Goal: Task Accomplishment & Management: Manage account settings

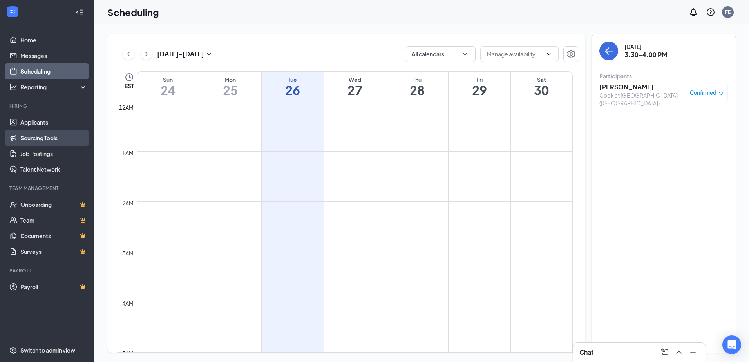
scroll to position [385, 0]
click at [45, 71] on link "Scheduling" at bounding box center [53, 71] width 67 height 16
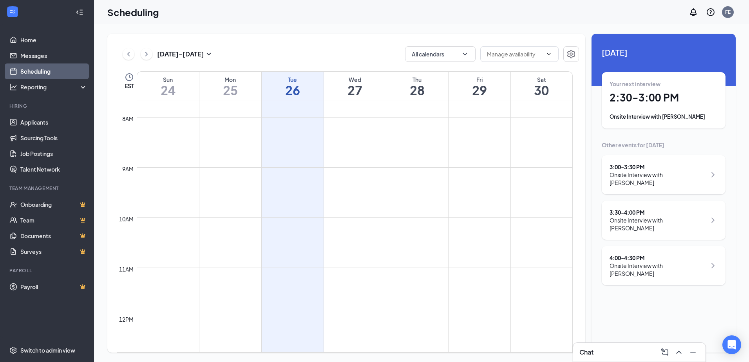
click at [295, 92] on h1 "26" at bounding box center [293, 89] width 62 height 13
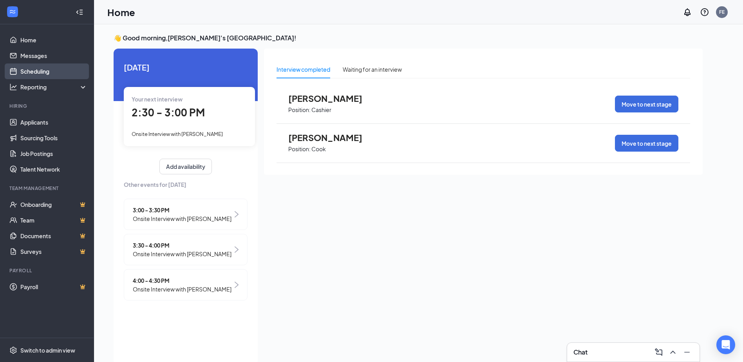
click at [31, 76] on link "Scheduling" at bounding box center [53, 71] width 67 height 16
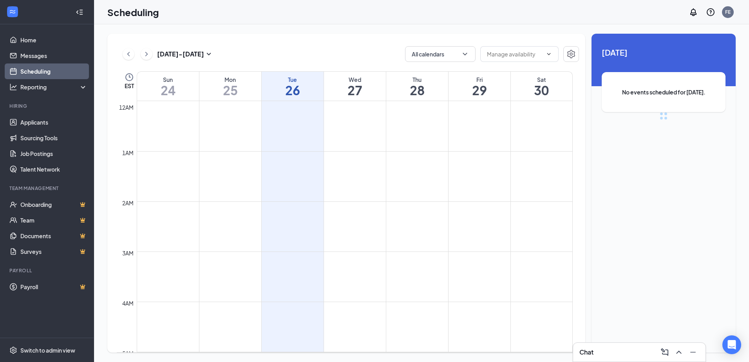
scroll to position [385, 0]
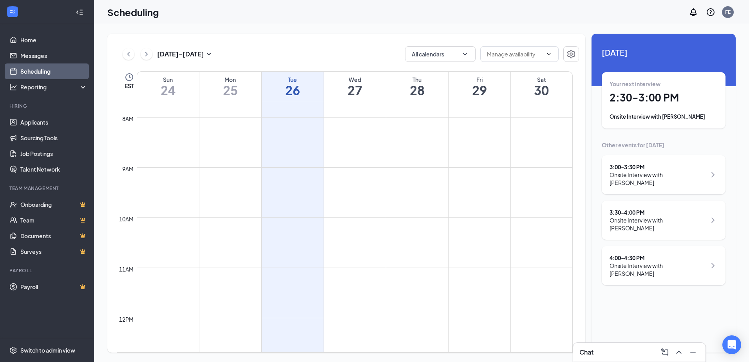
click at [683, 117] on div "Onsite Interview with [PERSON_NAME]" at bounding box center [663, 117] width 108 height 8
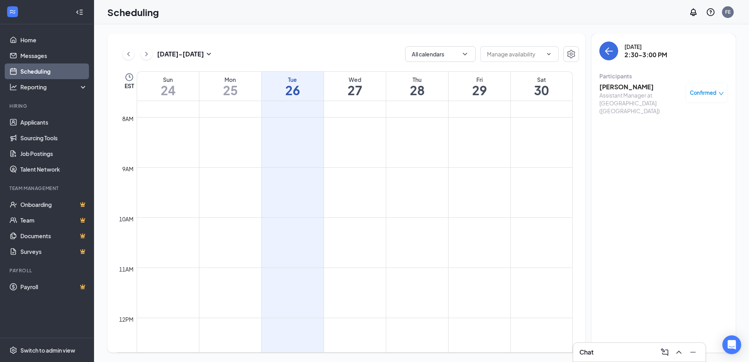
click at [623, 88] on h3 "[PERSON_NAME]" at bounding box center [640, 87] width 82 height 9
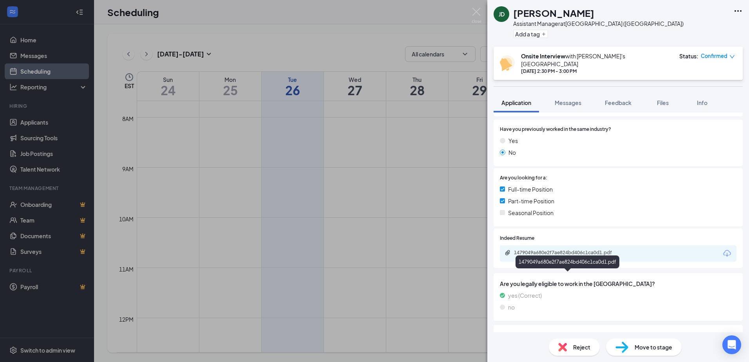
scroll to position [144, 0]
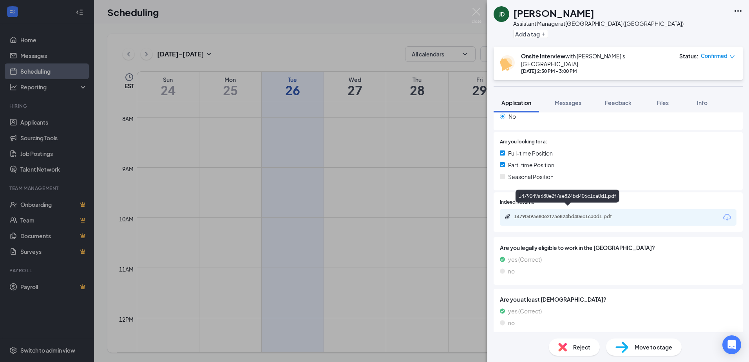
click at [560, 213] on div "1479049a680e2f7ae824bd406c1ca0d1.pdf" at bounding box center [569, 216] width 110 height 6
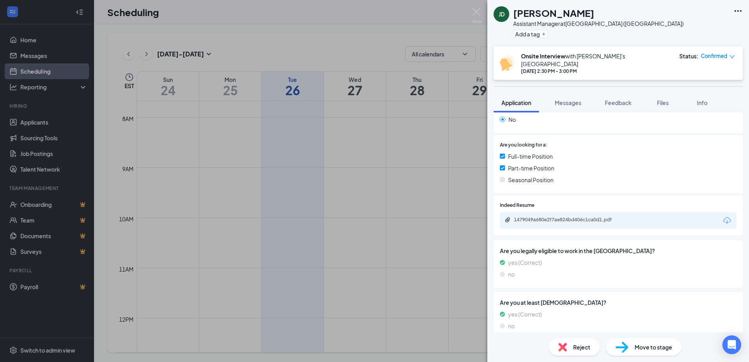
click at [381, 27] on div "[PERSON_NAME] [PERSON_NAME] Assistant Manager at [GEOGRAPHIC_DATA] ([GEOGRAPHIC…" at bounding box center [374, 181] width 749 height 362
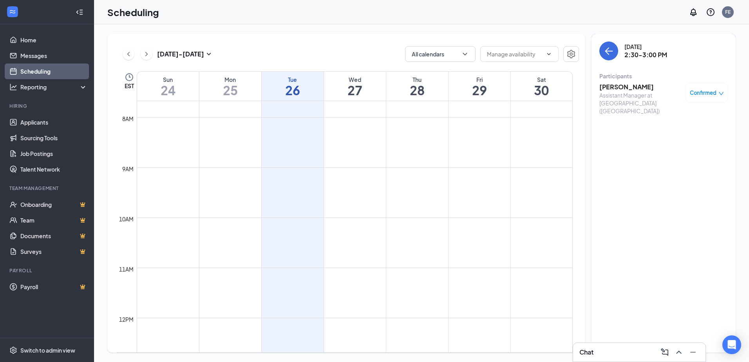
click at [279, 88] on h1 "26" at bounding box center [293, 89] width 62 height 13
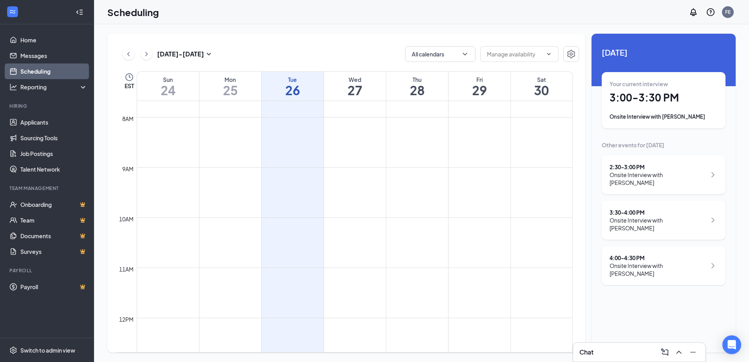
click at [664, 114] on div "Onsite Interview with [PERSON_NAME]" at bounding box center [663, 117] width 108 height 8
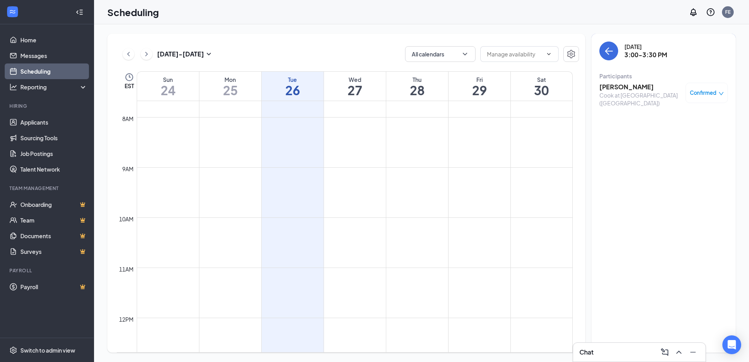
click at [621, 86] on h3 "[PERSON_NAME]" at bounding box center [640, 87] width 82 height 9
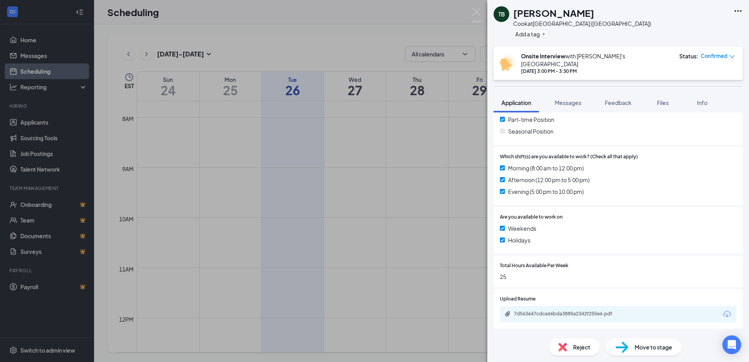
scroll to position [235, 0]
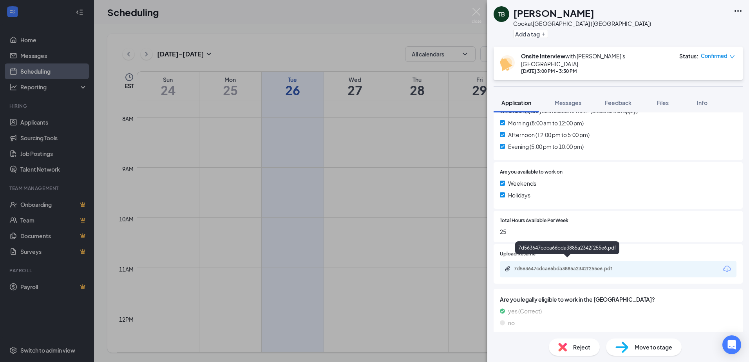
click at [547, 265] on div "7d563647cdca66bda3885a2342f255e6.pdf" at bounding box center [569, 268] width 110 height 6
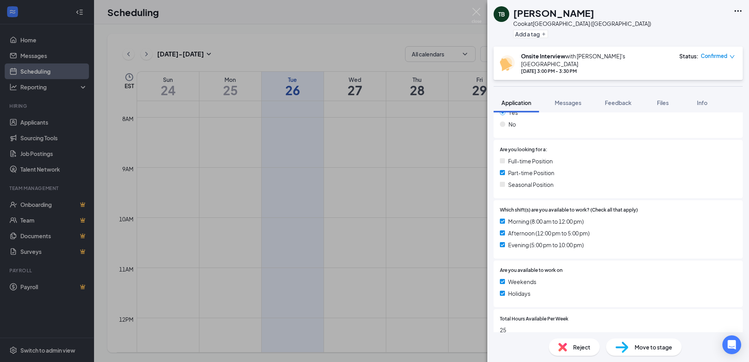
scroll to position [0, 0]
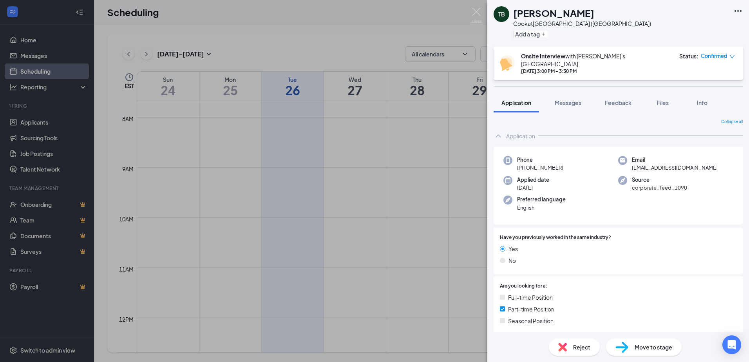
click at [734, 4] on div "TB [PERSON_NAME] at [GEOGRAPHIC_DATA] ([GEOGRAPHIC_DATA]) Add a tag" at bounding box center [618, 23] width 262 height 47
click at [742, 13] on div "TB [PERSON_NAME] at [GEOGRAPHIC_DATA] ([GEOGRAPHIC_DATA]) Add a tag" at bounding box center [618, 23] width 262 height 47
click at [736, 10] on icon "Ellipses" at bounding box center [737, 10] width 9 height 9
click at [621, 24] on div "TB [PERSON_NAME] at [GEOGRAPHIC_DATA] ([GEOGRAPHIC_DATA]) Add a tag" at bounding box center [618, 23] width 262 height 47
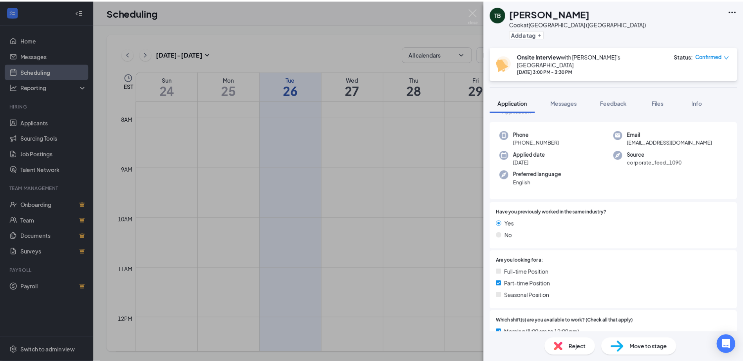
scroll to position [39, 0]
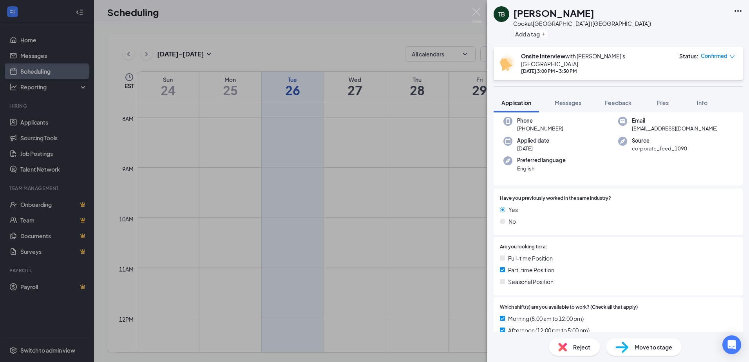
click at [643, 348] on span "Move to stage" at bounding box center [653, 347] width 38 height 9
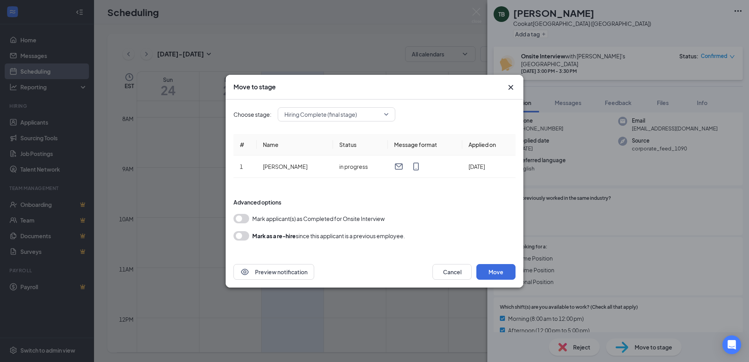
click at [237, 217] on button "button" at bounding box center [241, 218] width 16 height 9
click at [498, 272] on button "Move" at bounding box center [495, 272] width 39 height 16
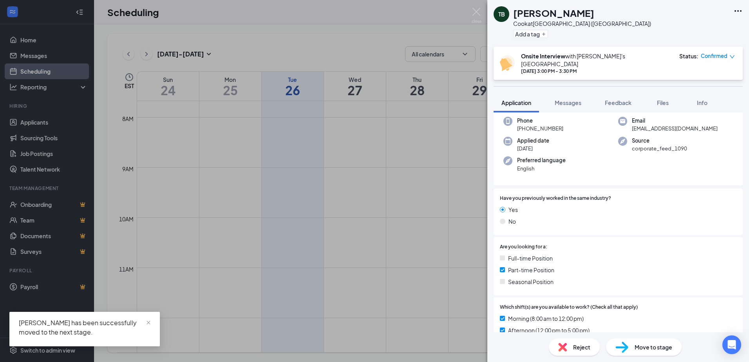
click at [292, 38] on div "TB [PERSON_NAME] at [GEOGRAPHIC_DATA] ([GEOGRAPHIC_DATA]) Add a tag Onsite Inte…" at bounding box center [374, 181] width 749 height 362
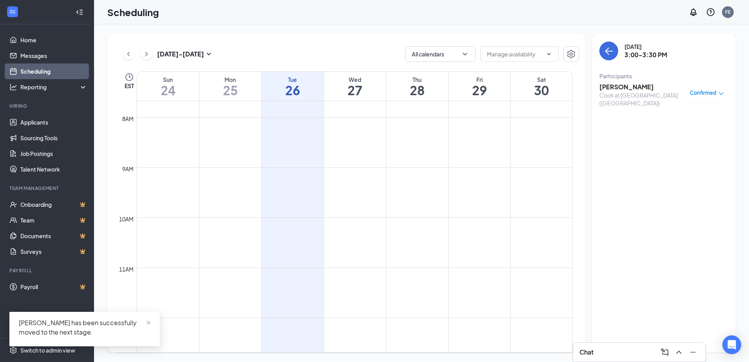
drag, startPoint x: 52, startPoint y: 69, endPoint x: 58, endPoint y: 78, distance: 10.4
click at [52, 69] on link "Scheduling" at bounding box center [53, 71] width 67 height 16
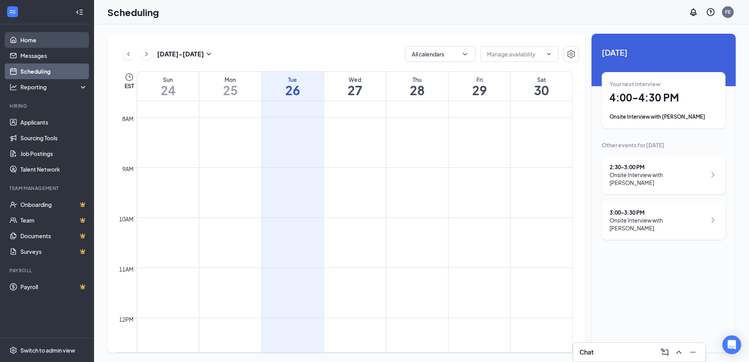
click at [42, 47] on link "Home" at bounding box center [53, 40] width 67 height 16
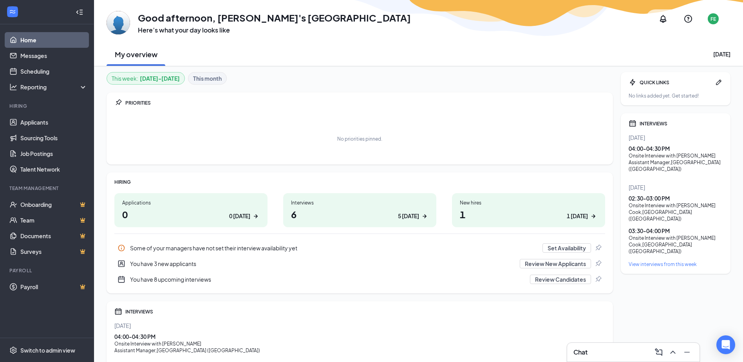
click at [354, 217] on h1 "6 5 [DATE]" at bounding box center [359, 214] width 137 height 13
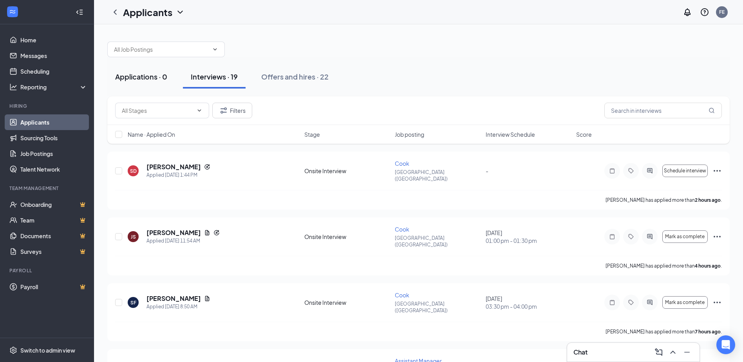
click at [158, 78] on div "Applications · 0" at bounding box center [141, 77] width 52 height 10
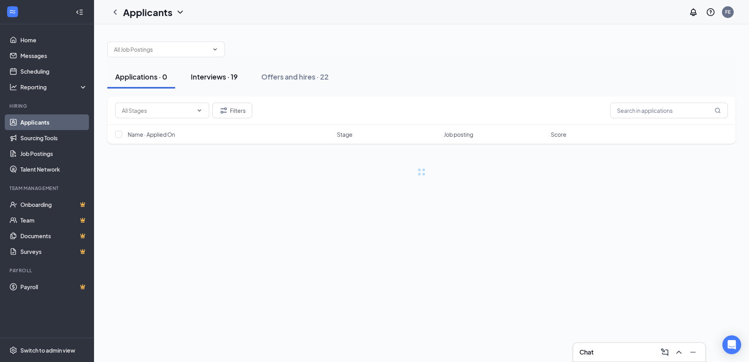
click at [232, 76] on div "Interviews · 19" at bounding box center [214, 77] width 47 height 10
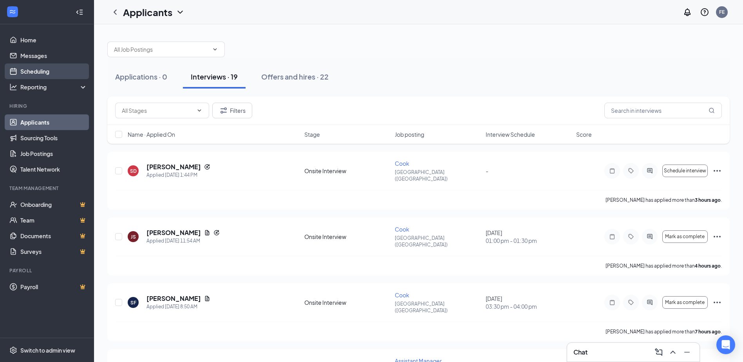
click at [56, 74] on link "Scheduling" at bounding box center [53, 71] width 67 height 16
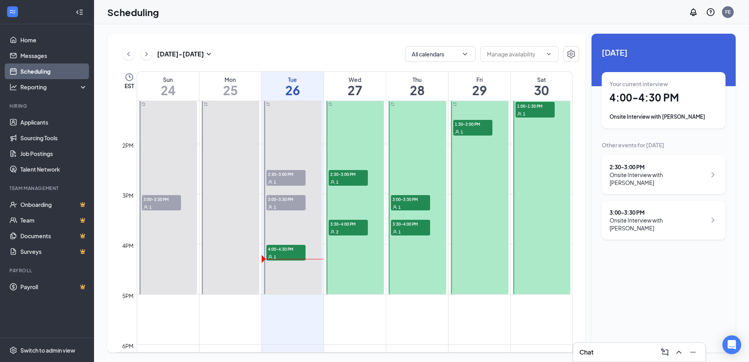
scroll to position [620, 0]
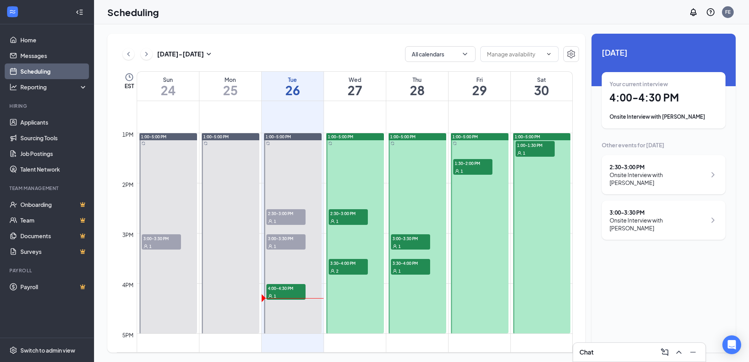
click at [348, 214] on span "2:30-3:00 PM" at bounding box center [348, 213] width 39 height 8
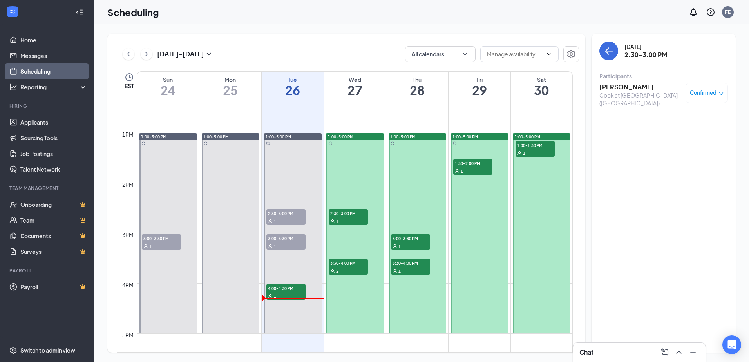
click at [348, 264] on span "3:30-4:00 PM" at bounding box center [348, 263] width 39 height 8
click at [421, 264] on span "3:30-4:00 PM" at bounding box center [410, 263] width 39 height 8
click at [417, 237] on span "3:00-3:30 PM" at bounding box center [410, 238] width 39 height 8
click at [481, 163] on span "1:30-2:00 PM" at bounding box center [472, 163] width 39 height 8
click at [538, 148] on span "1:00-1:30 PM" at bounding box center [534, 145] width 39 height 8
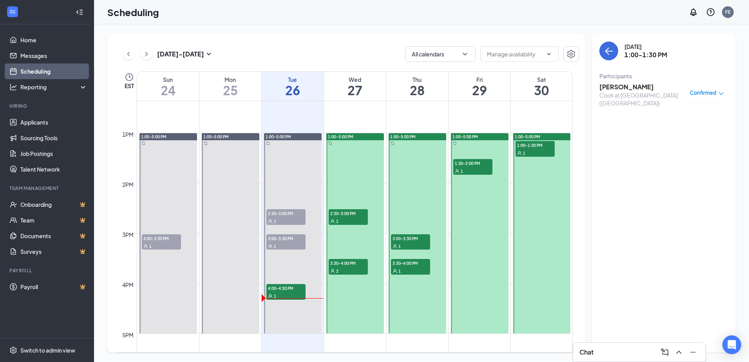
click at [406, 247] on div "1" at bounding box center [410, 246] width 39 height 8
click at [412, 273] on div "1" at bounding box center [410, 271] width 39 height 8
click at [359, 270] on div "2" at bounding box center [348, 271] width 39 height 8
click at [359, 209] on span "2:30-3:00 PM" at bounding box center [348, 213] width 39 height 8
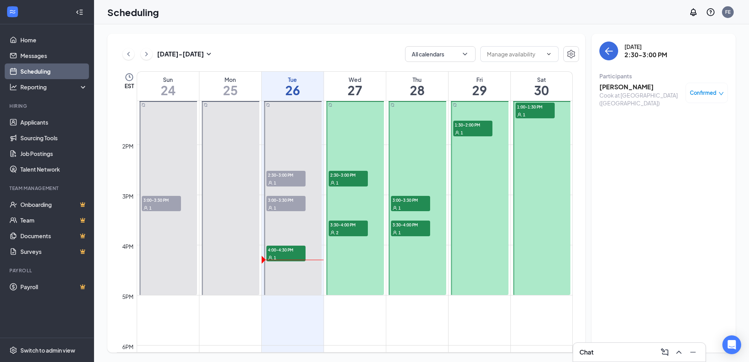
scroll to position [620, 0]
